Goal: Complete application form: Complete application form

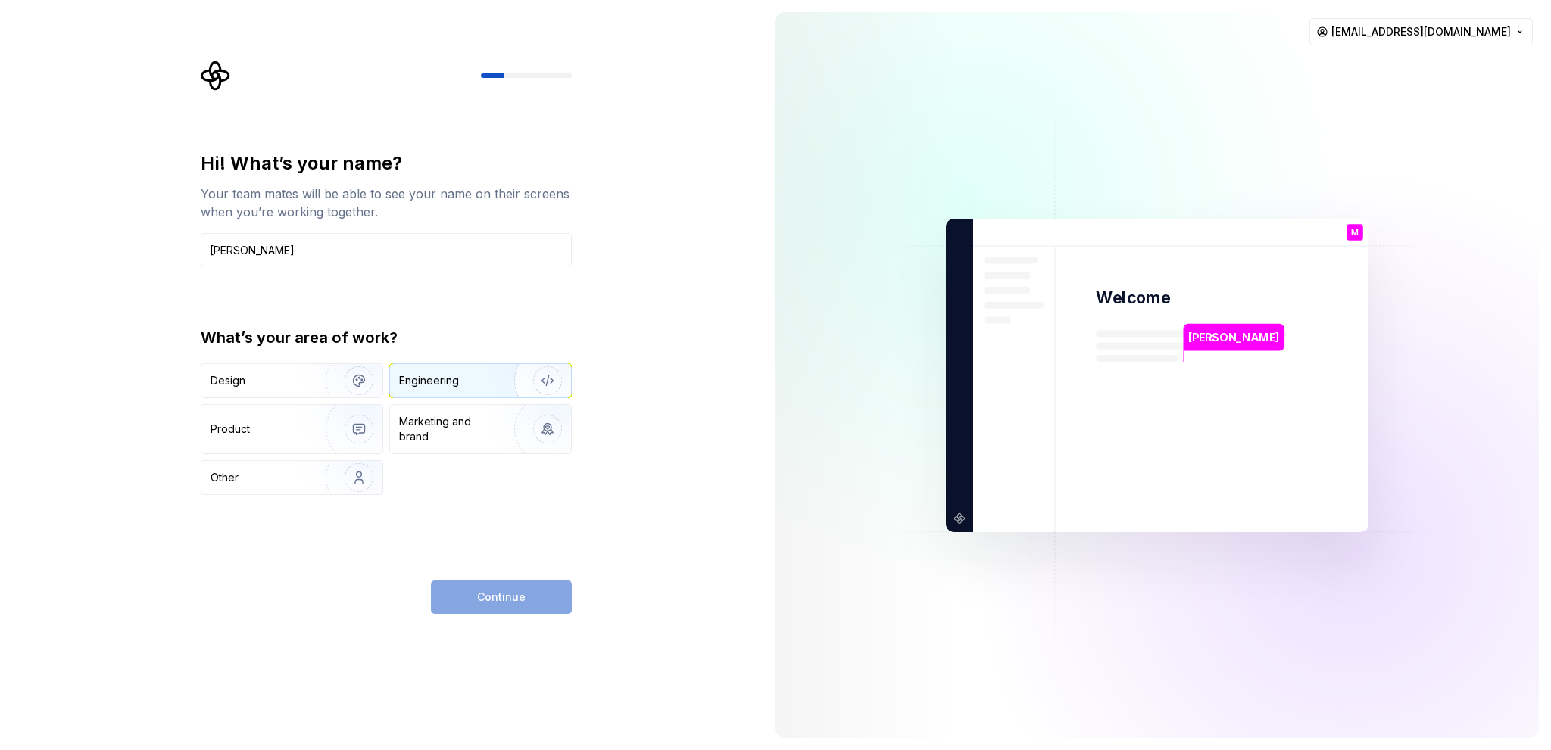
type input "[PERSON_NAME]"
click at [428, 382] on div "Engineering" at bounding box center [429, 380] width 60 height 15
click at [528, 595] on button "Continue" at bounding box center [501, 597] width 141 height 33
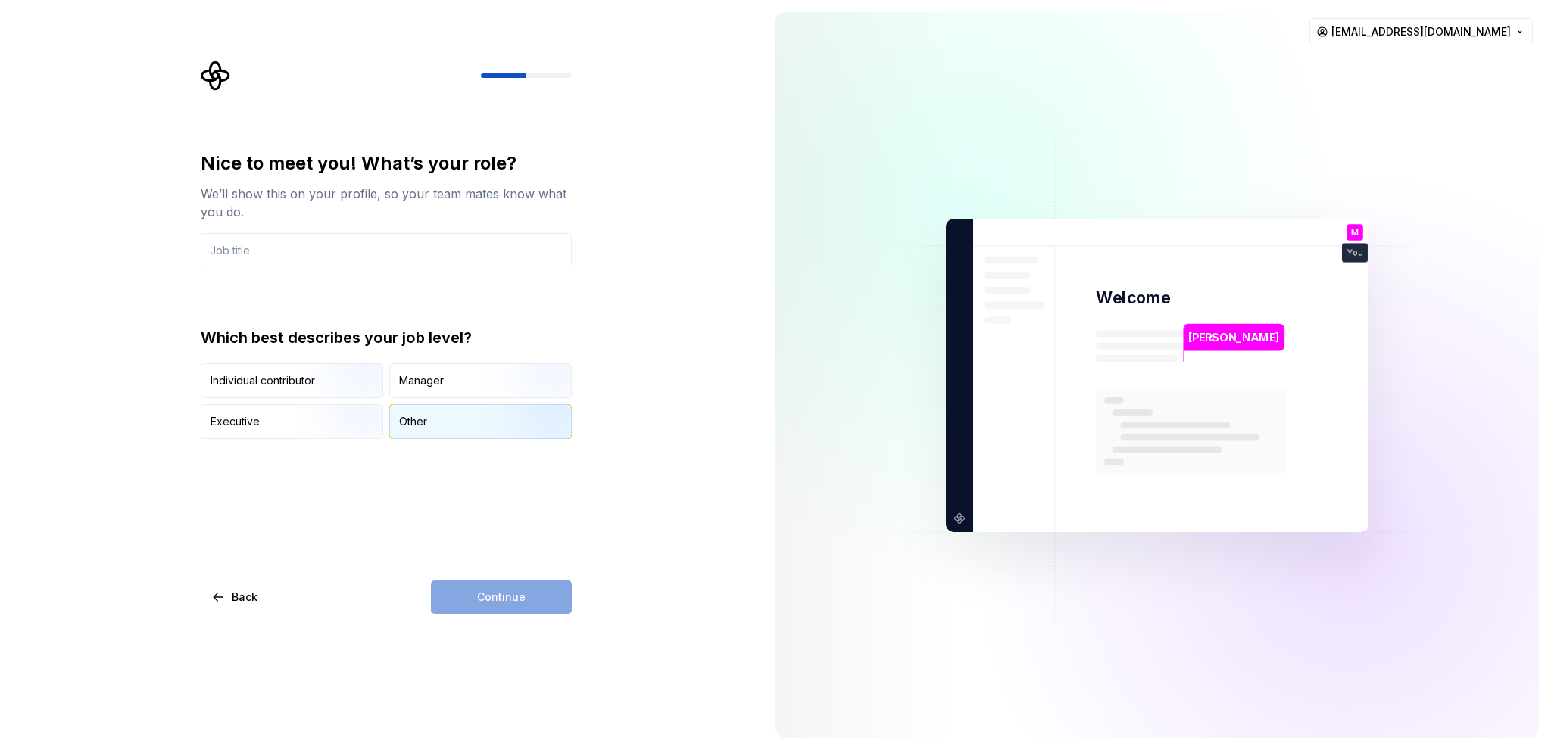
click at [421, 432] on div "Other" at bounding box center [480, 421] width 181 height 33
click at [322, 255] on input "text" at bounding box center [386, 249] width 371 height 33
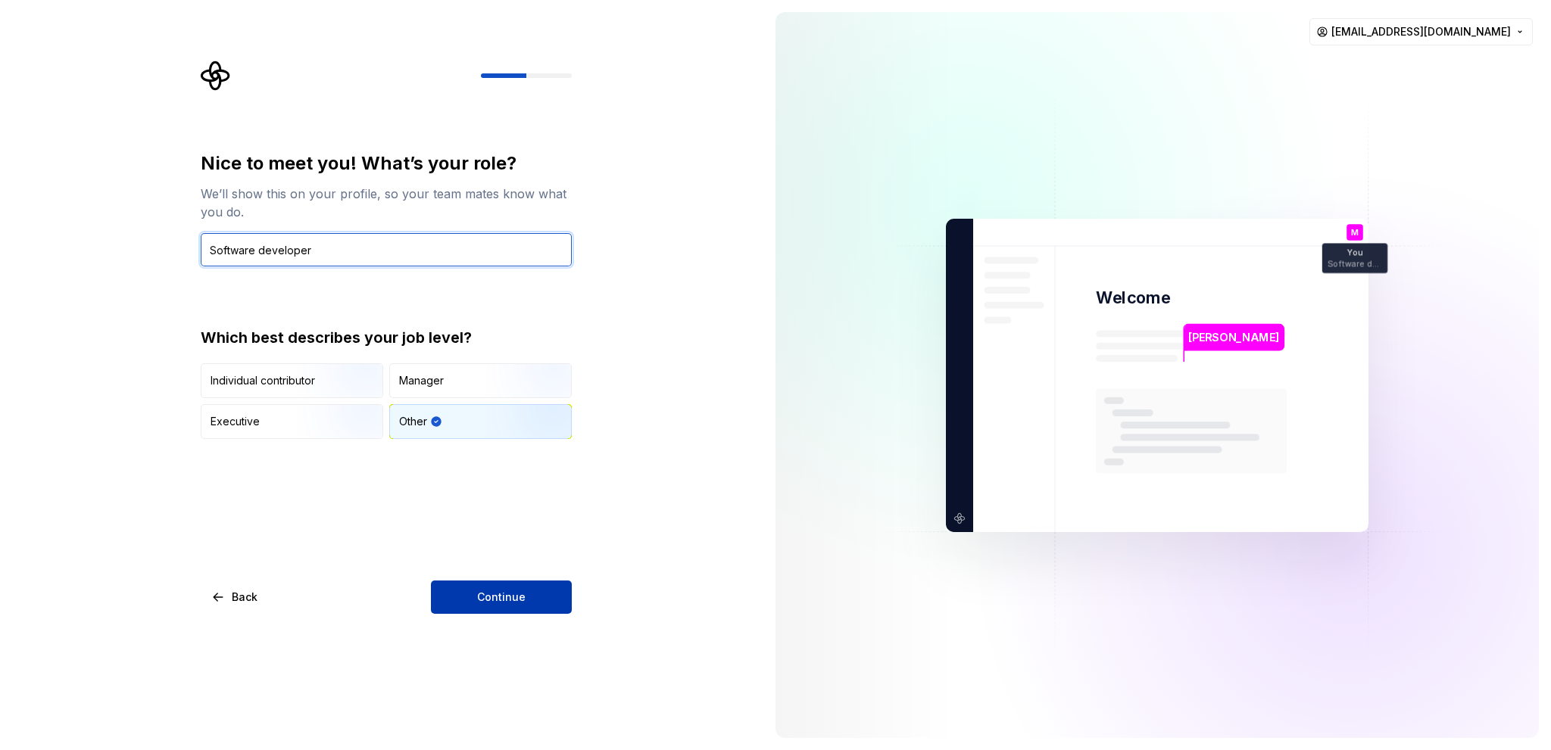
type input "Software developer"
click at [497, 602] on span "Continue" at bounding box center [501, 597] width 48 height 15
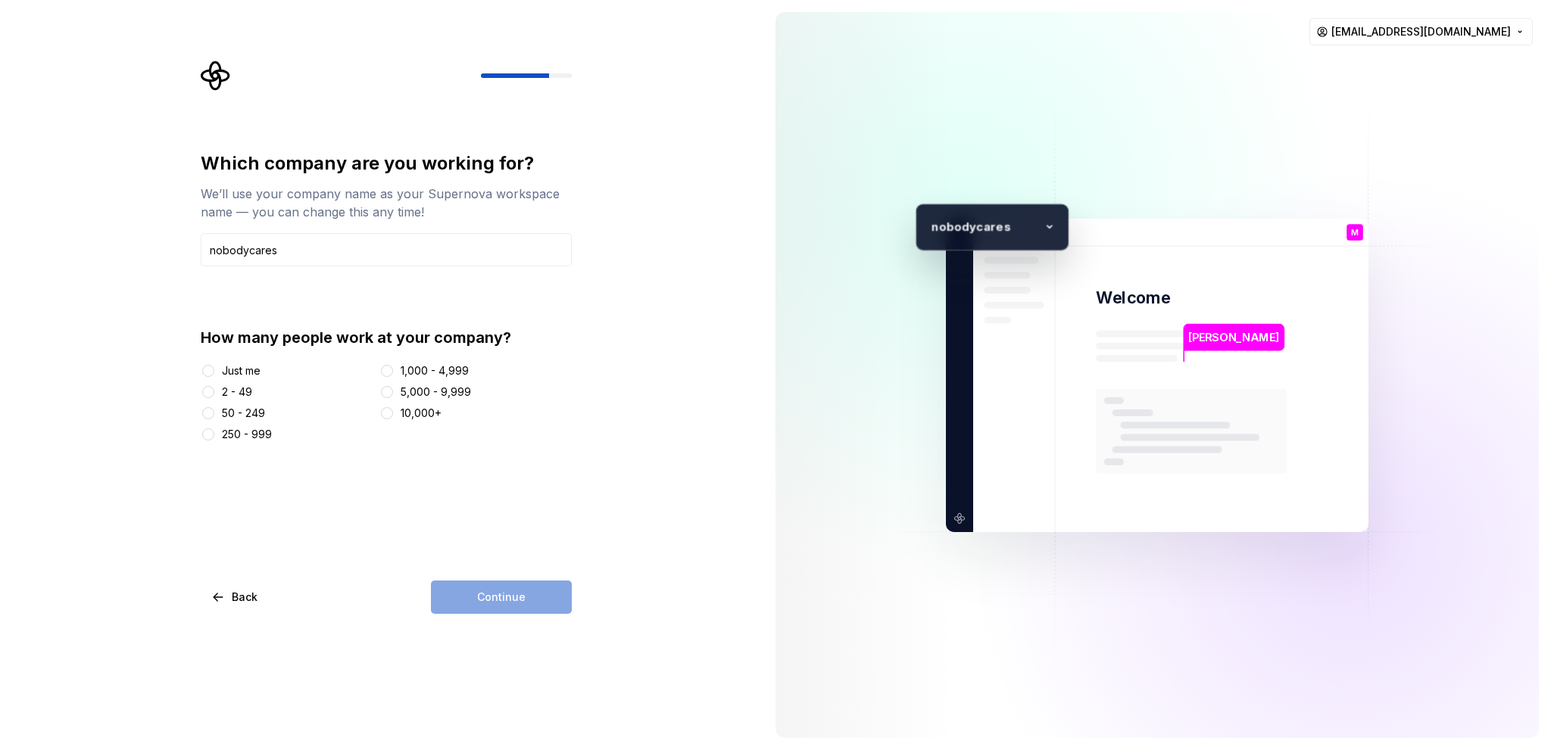
type input "nobodycares"
click at [221, 363] on div "How many people work at your company? Just me 2 - 49 50 - 249 250 - 999 1,000 -…" at bounding box center [386, 384] width 371 height 115
click at [209, 370] on button "Just me" at bounding box center [208, 371] width 12 height 12
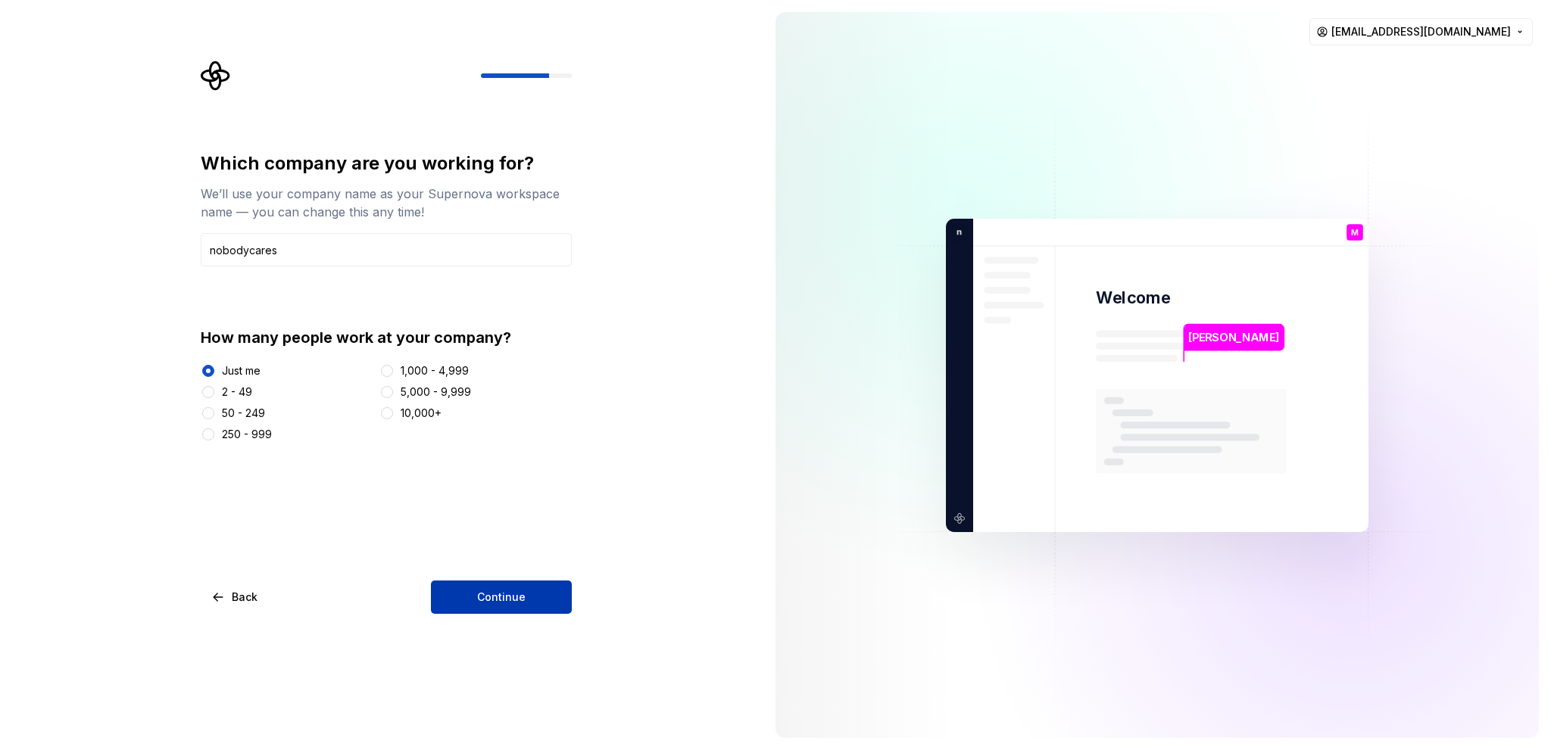
click at [500, 594] on span "Continue" at bounding box center [501, 597] width 48 height 15
